Goal: Task Accomplishment & Management: Use online tool/utility

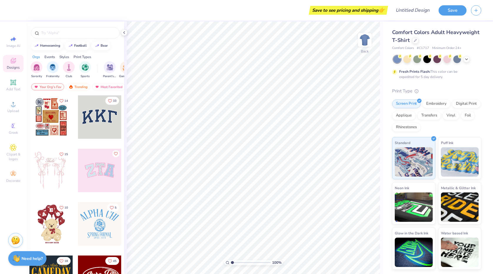
click at [100, 122] on div at bounding box center [99, 117] width 43 height 43
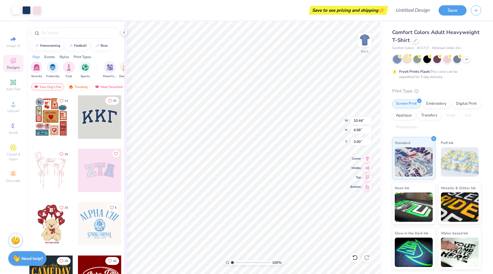
click at [407, 61] on div at bounding box center [407, 59] width 8 height 8
click at [417, 61] on div at bounding box center [417, 59] width 8 height 8
click at [438, 58] on div at bounding box center [437, 59] width 8 height 8
click at [369, 11] on div "Save to see pricing and shipping 👉" at bounding box center [348, 10] width 76 height 9
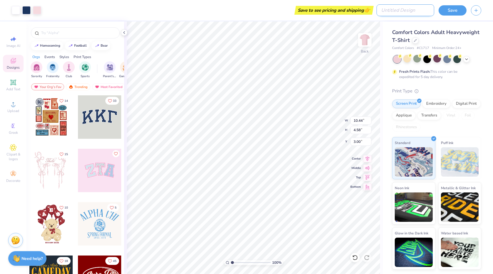
click at [414, 6] on input "Design Title" at bounding box center [405, 10] width 58 height 12
type input "test"
click at [460, 10] on button "Save" at bounding box center [452, 9] width 28 height 10
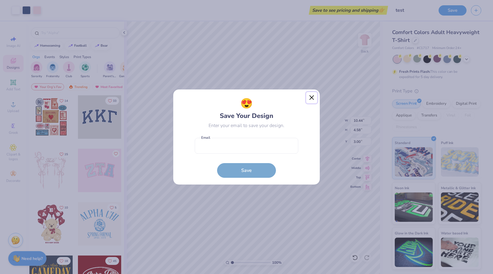
click at [312, 98] on button "Close" at bounding box center [311, 97] width 11 height 11
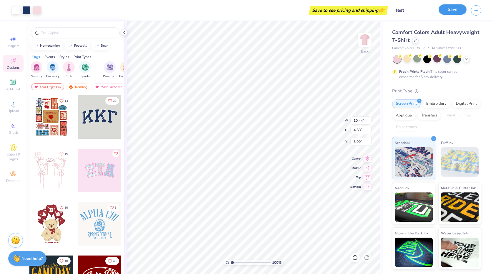
click at [448, 12] on button "Save" at bounding box center [452, 9] width 28 height 10
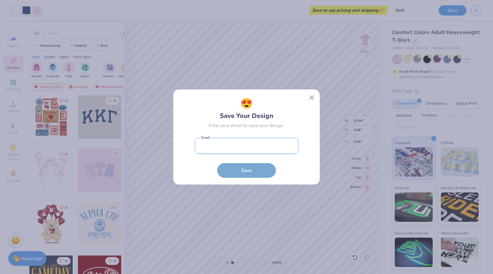
click at [224, 144] on input "email" at bounding box center [246, 146] width 103 height 16
type input "g@[DOMAIN_NAME]"
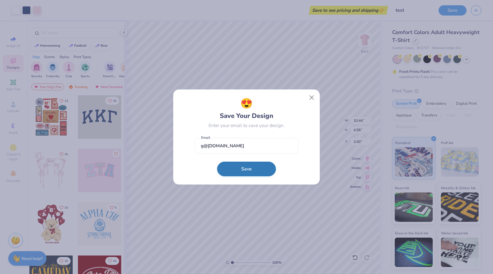
click at [232, 168] on button "Save" at bounding box center [246, 169] width 59 height 15
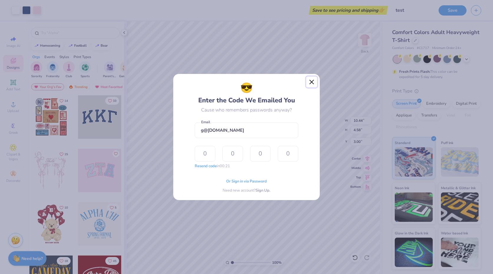
click at [311, 83] on button "Close" at bounding box center [311, 82] width 11 height 11
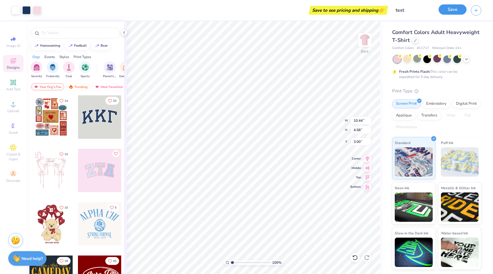
click at [446, 10] on button "Save" at bounding box center [452, 9] width 28 height 10
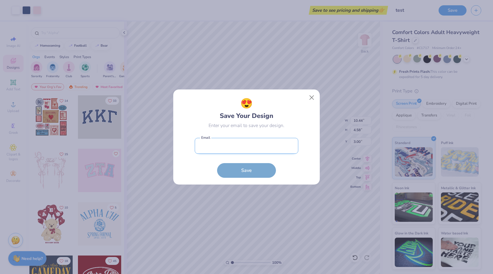
click at [212, 144] on input "email" at bounding box center [246, 146] width 103 height 16
type input "[EMAIL_ADDRESS][DOMAIN_NAME]"
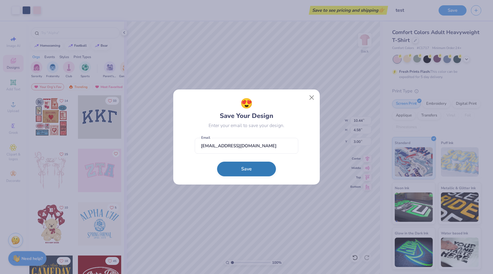
click at [237, 176] on button "Save" at bounding box center [246, 169] width 59 height 15
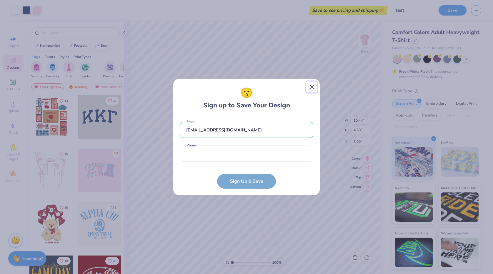
click at [312, 86] on button "Close" at bounding box center [311, 87] width 11 height 11
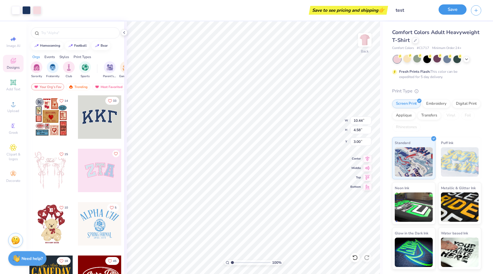
click at [447, 8] on button "Save" at bounding box center [452, 9] width 28 height 10
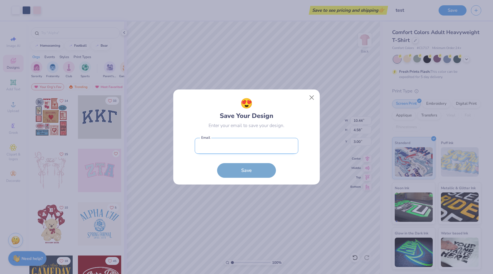
click at [233, 151] on input "email" at bounding box center [246, 146] width 103 height 16
type input "[EMAIL_ADDRESS][DOMAIN_NAME]"
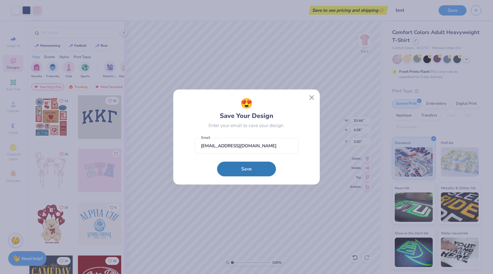
click at [242, 167] on button "Save" at bounding box center [246, 169] width 59 height 15
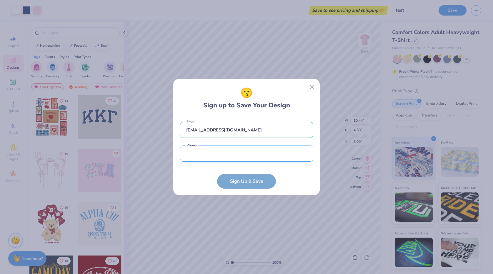
click at [245, 157] on input "tel" at bounding box center [246, 154] width 133 height 16
